Goal: Transaction & Acquisition: Purchase product/service

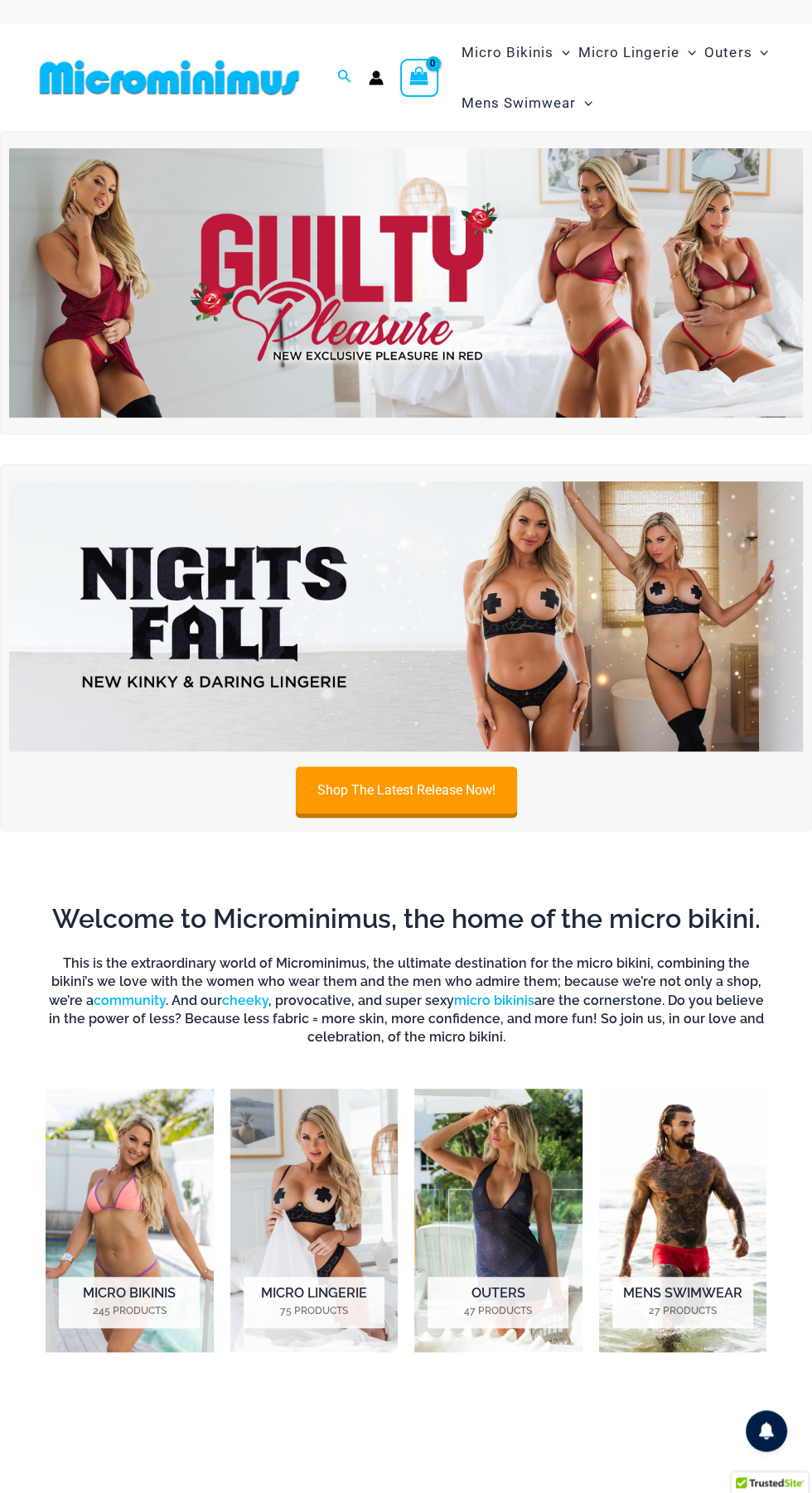
click at [519, 610] on img at bounding box center [406, 616] width 794 height 270
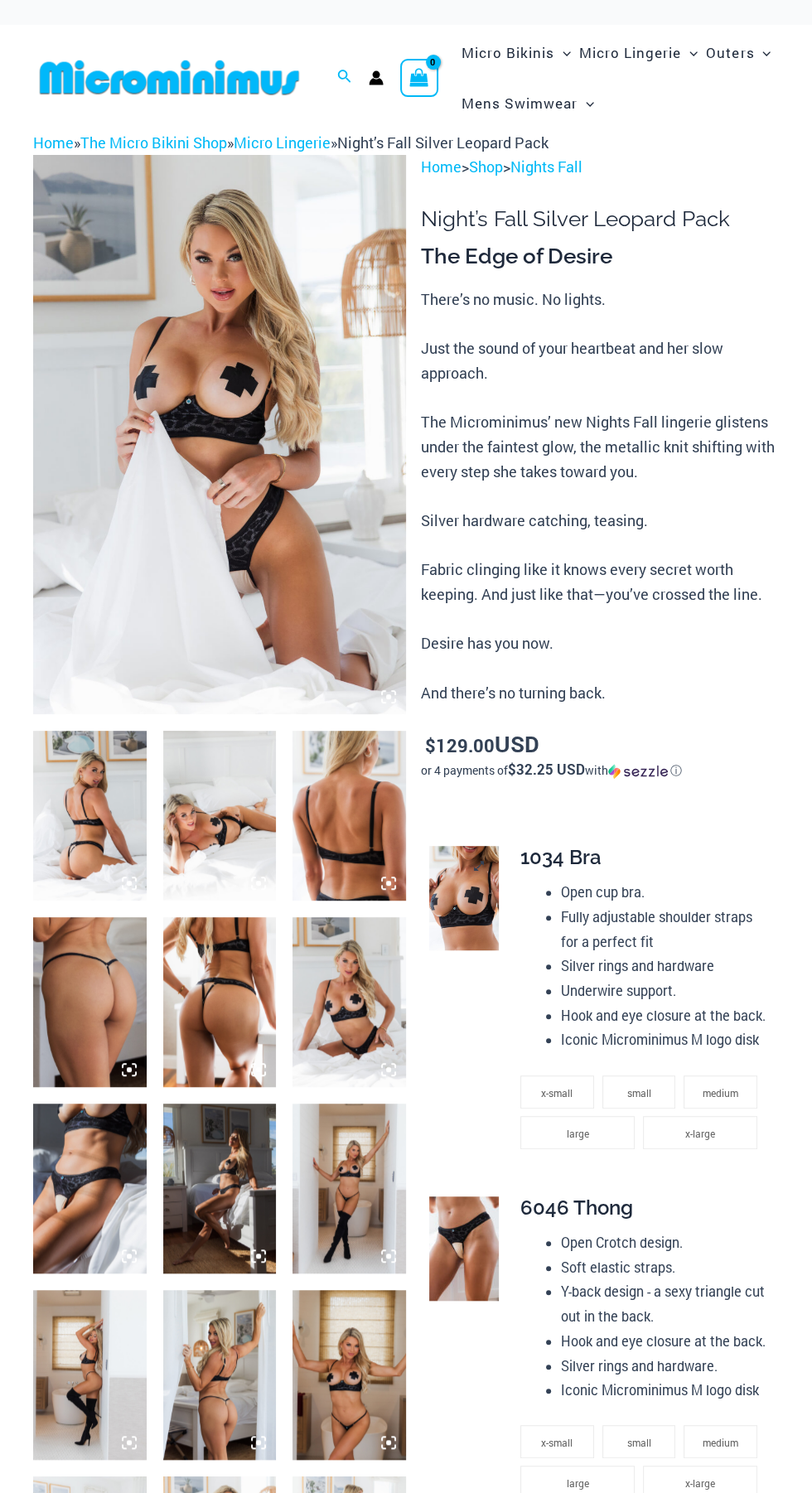
click at [478, 873] on link at bounding box center [464, 897] width 69 height 104
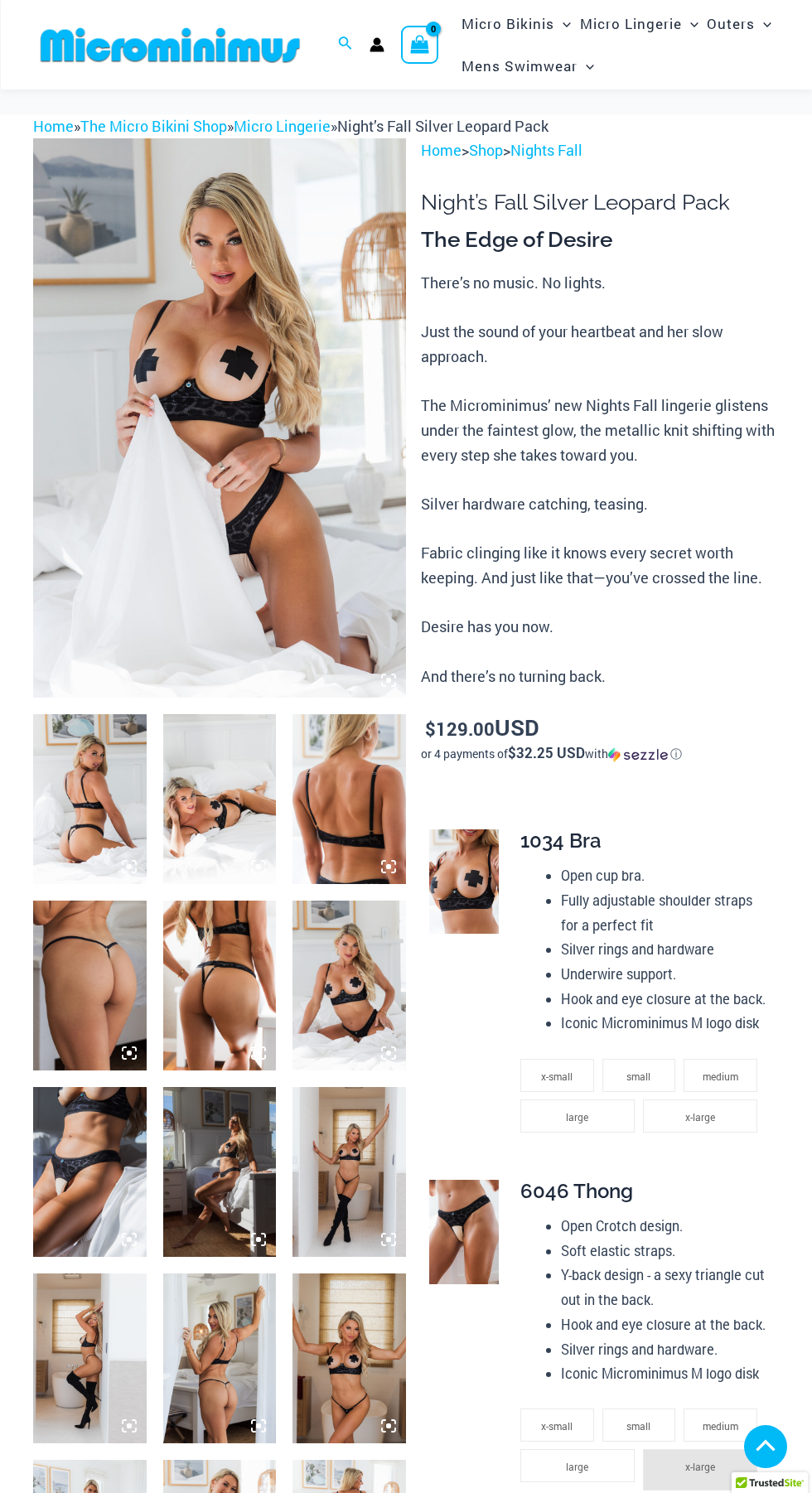
scroll to position [509, 0]
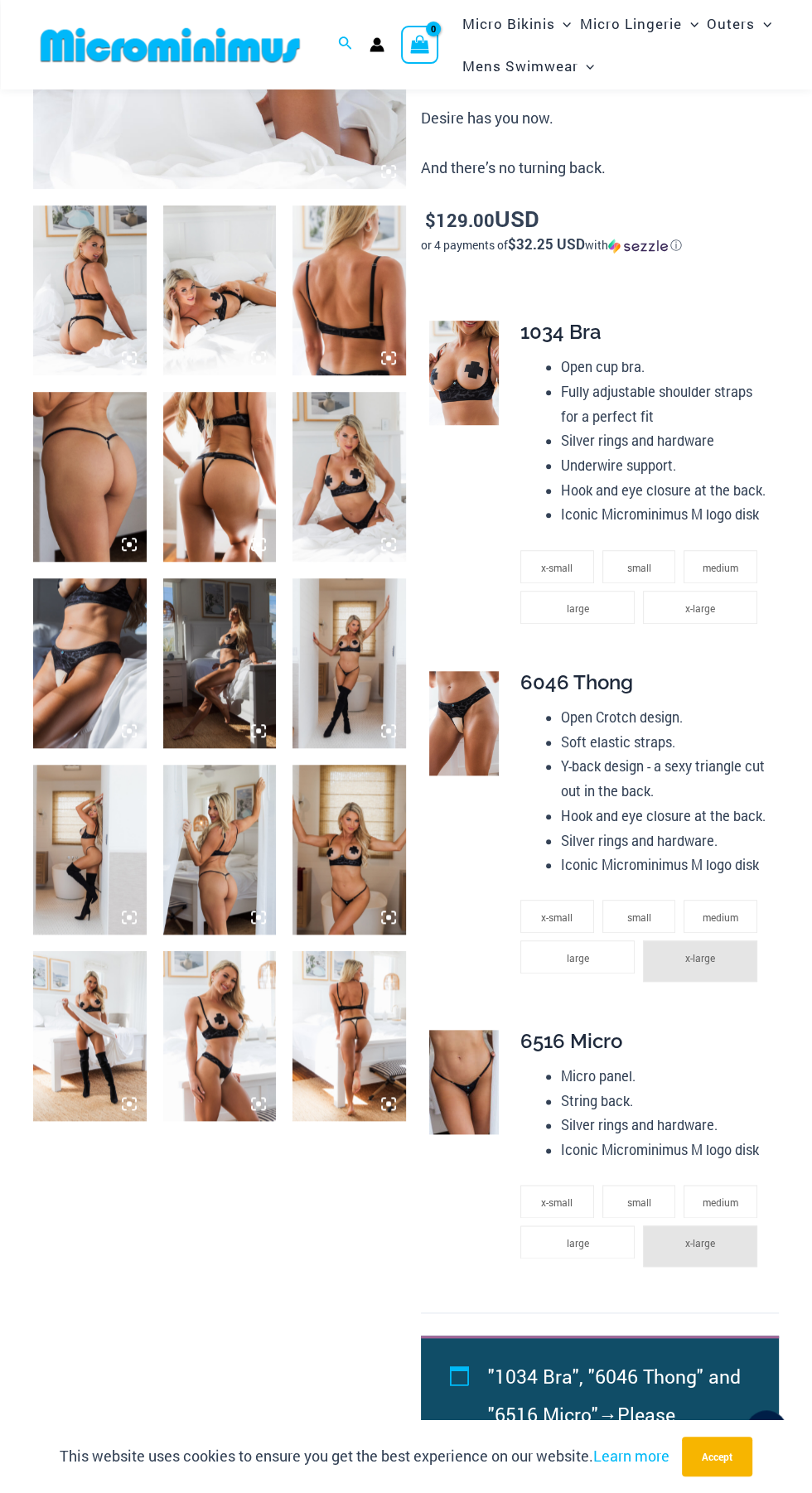
click at [89, 664] on img at bounding box center [90, 664] width 113 height 170
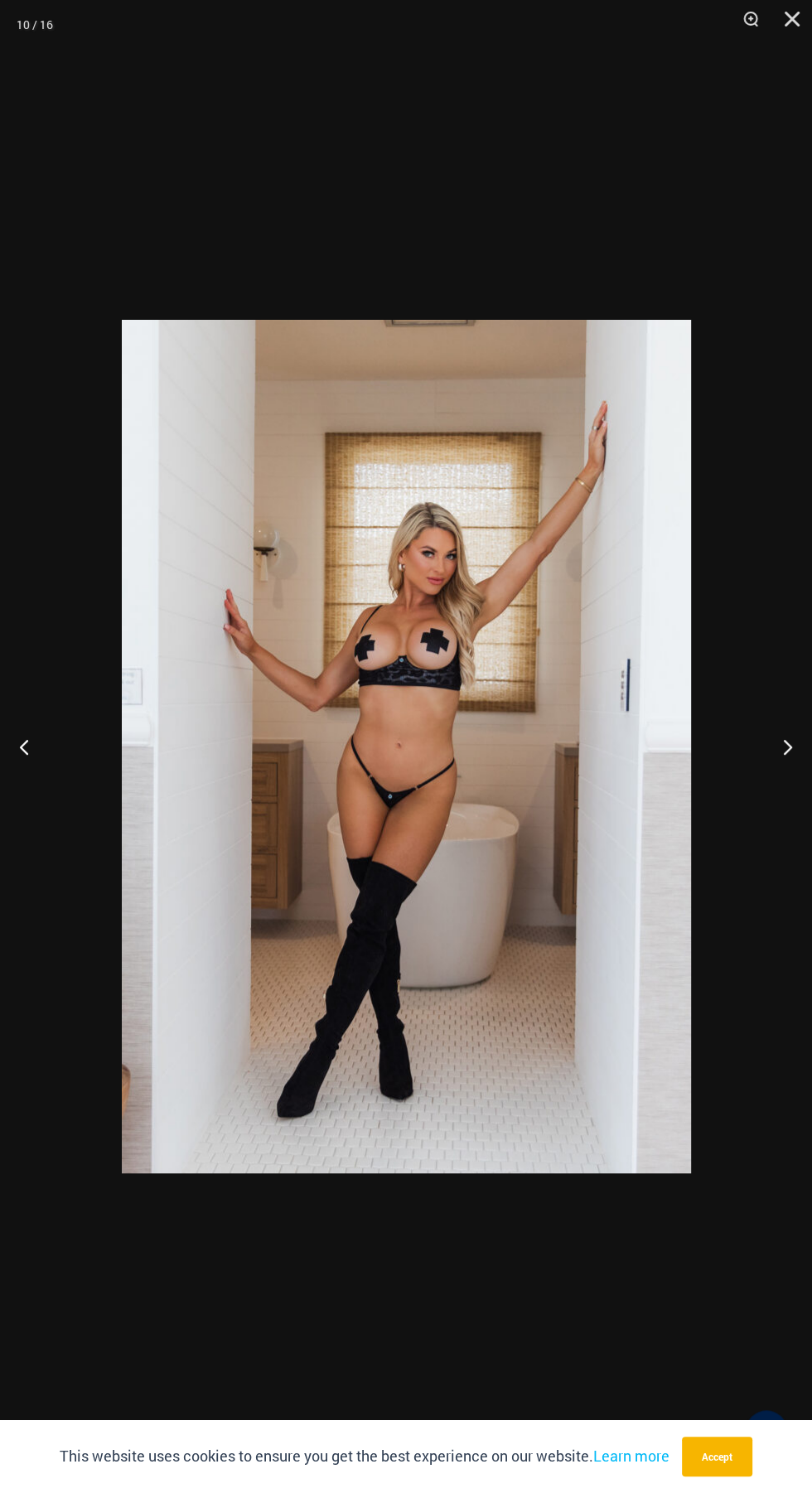
click at [624, 1482] on div "This website uses cookies to ensure you get the best experience on our website.…" at bounding box center [406, 1456] width 812 height 73
